Goal: Information Seeking & Learning: Learn about a topic

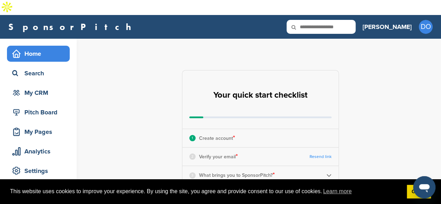
scroll to position [46, 0]
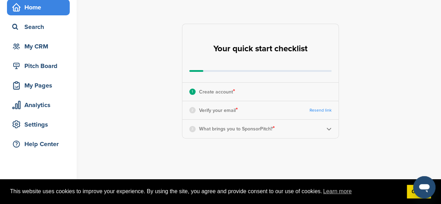
click at [329, 126] on img at bounding box center [328, 128] width 5 height 5
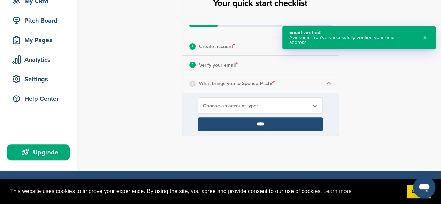
scroll to position [93, 0]
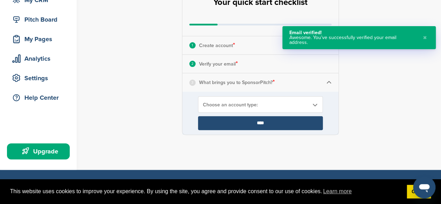
click at [327, 80] on img at bounding box center [328, 82] width 5 height 5
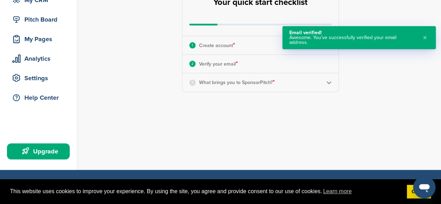
click at [327, 80] on img at bounding box center [328, 82] width 5 height 5
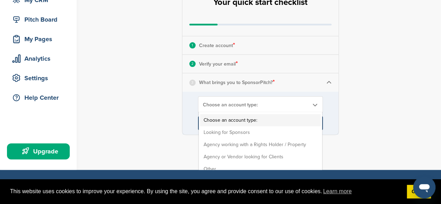
click at [302, 102] on span "Choose an account type:" at bounding box center [256, 105] width 106 height 6
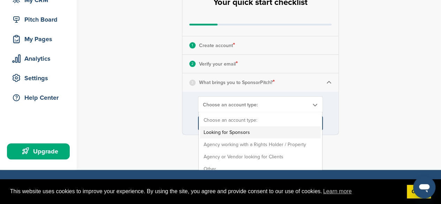
click at [264, 126] on li "Looking for Sponsors" at bounding box center [260, 132] width 121 height 12
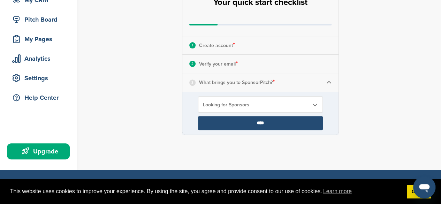
click at [272, 116] on input "****" at bounding box center [260, 123] width 125 height 14
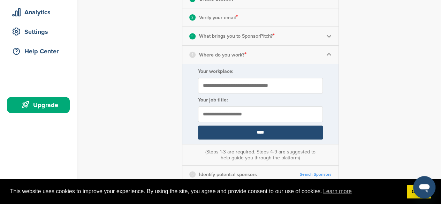
scroll to position [139, 0]
click at [272, 77] on input "Your workplace:" at bounding box center [260, 85] width 125 height 16
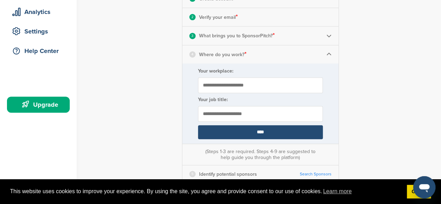
type input "**********"
click at [280, 106] on input "text" at bounding box center [260, 114] width 125 height 16
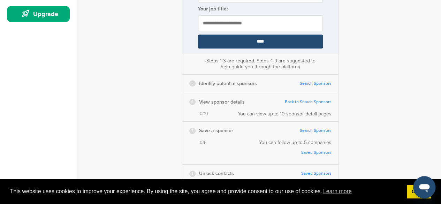
scroll to position [232, 0]
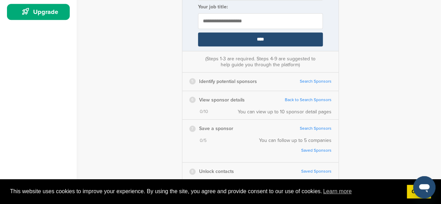
type input "**********"
click at [268, 32] on input "****" at bounding box center [260, 39] width 125 height 14
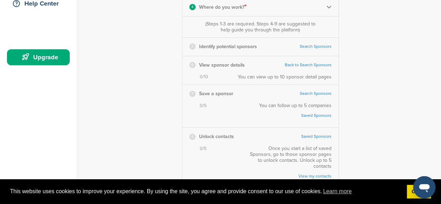
scroll to position [186, 0]
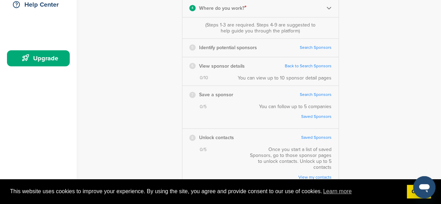
click at [324, 45] on link "Search Sponsors" at bounding box center [316, 47] width 32 height 5
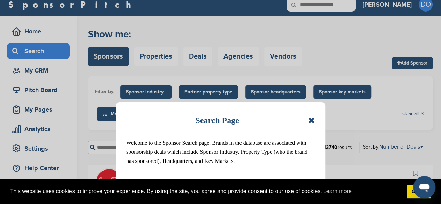
scroll to position [46, 0]
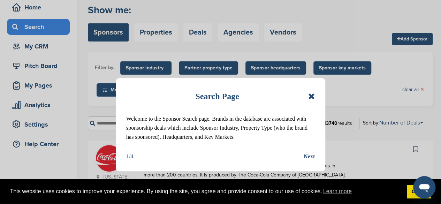
click at [313, 93] on icon at bounding box center [311, 96] width 7 height 8
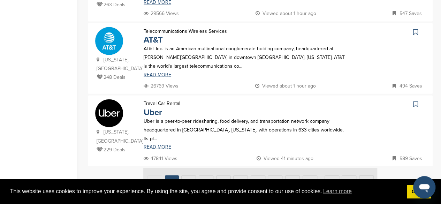
scroll to position [744, 0]
click at [192, 168] on img at bounding box center [260, 181] width 234 height 26
click at [165, 144] on link "READ MORE" at bounding box center [245, 146] width 203 height 5
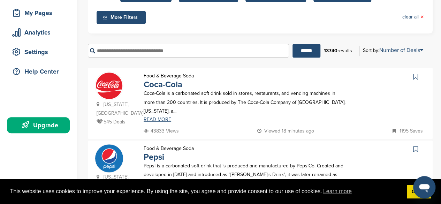
scroll to position [0, 0]
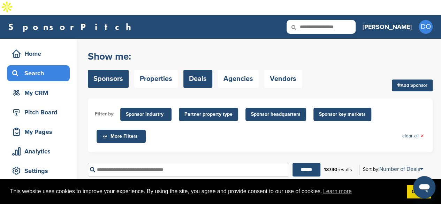
click at [200, 70] on link "Deals" at bounding box center [197, 79] width 29 height 18
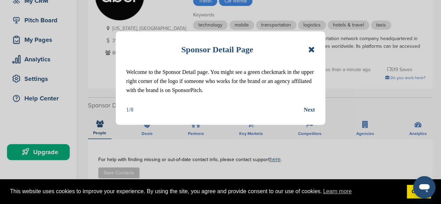
scroll to position [93, 0]
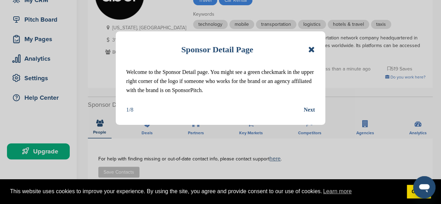
click at [311, 113] on div "Next" at bounding box center [309, 109] width 11 height 9
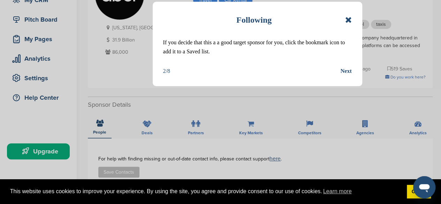
click at [172, 64] on div "Following If you decide that this a a good target sponsor for you, click the bo…" at bounding box center [258, 44] width 210 height 84
click at [349, 70] on div "Next" at bounding box center [346, 71] width 11 height 9
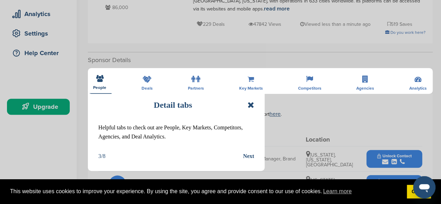
scroll to position [139, 0]
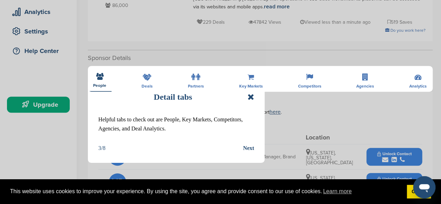
click at [248, 147] on div "Next" at bounding box center [248, 148] width 11 height 9
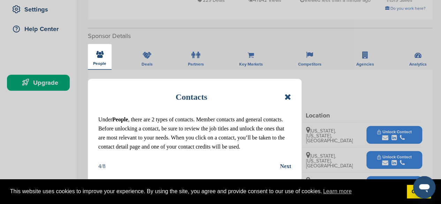
scroll to position [186, 0]
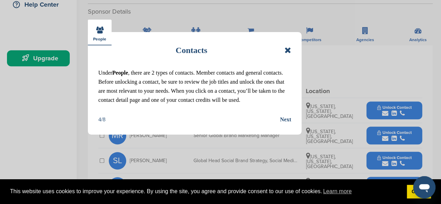
click at [285, 124] on div "Next" at bounding box center [285, 119] width 11 height 9
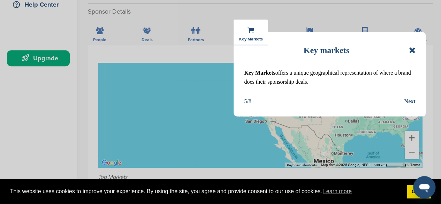
click at [407, 101] on div "Next" at bounding box center [409, 101] width 11 height 9
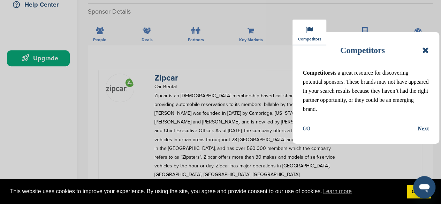
click at [418, 133] on div "Next" at bounding box center [423, 128] width 11 height 9
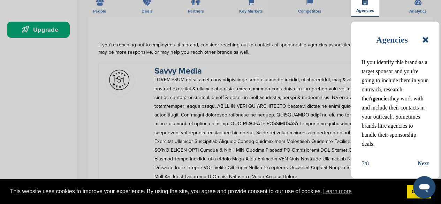
scroll to position [232, 0]
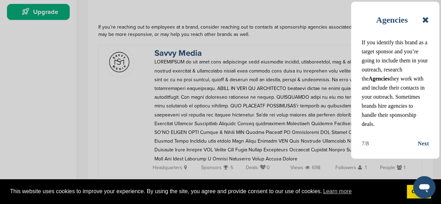
click at [423, 148] on div "Next" at bounding box center [423, 143] width 11 height 9
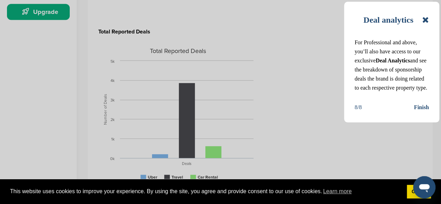
click at [417, 112] on div "Finish" at bounding box center [421, 107] width 15 height 9
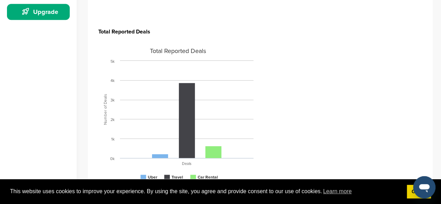
click at [352, 146] on section "Total Reported Deals Created with Highcharts 4.0.3 Number of Deals Total Report…" at bounding box center [260, 108] width 324 height 184
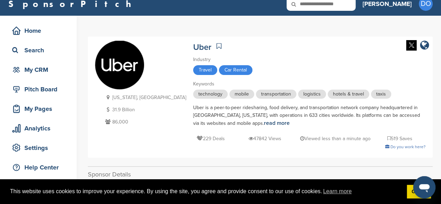
scroll to position [0, 0]
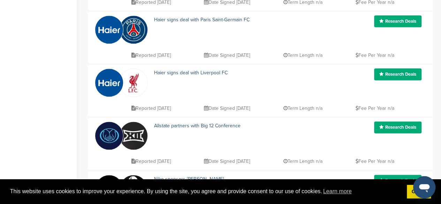
scroll to position [465, 0]
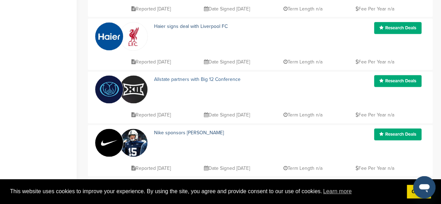
click at [165, 76] on link "Allstate partners with Big 12 Conference" at bounding box center [197, 79] width 86 height 6
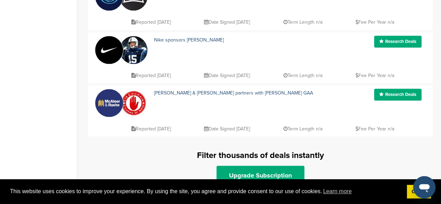
scroll to position [558, 0]
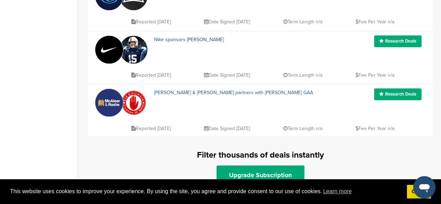
click at [168, 90] on link "McAleer & Rushe partners with Tyrone GAA" at bounding box center [233, 93] width 159 height 6
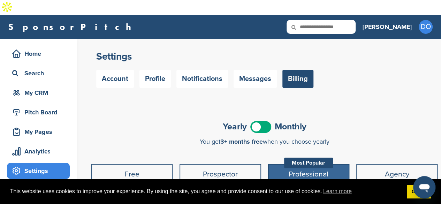
click at [263, 121] on span at bounding box center [260, 127] width 21 height 12
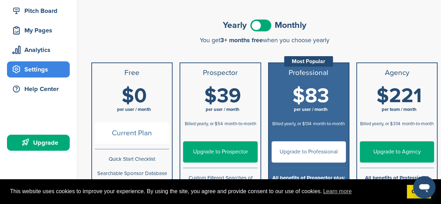
scroll to position [89, 0]
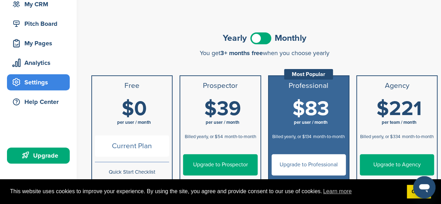
click at [265, 32] on span at bounding box center [260, 38] width 21 height 12
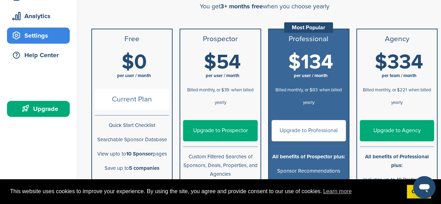
scroll to position [135, 0]
